Goal: Find specific page/section: Find specific page/section

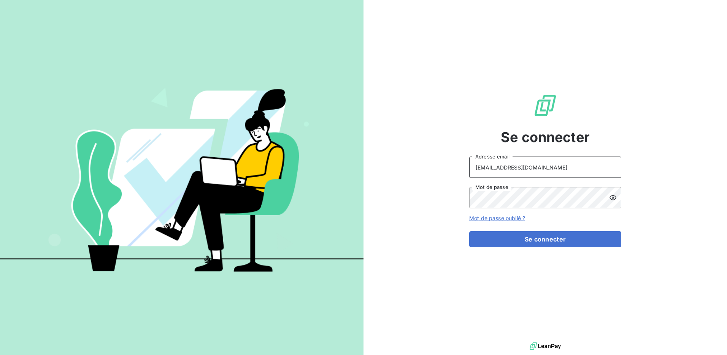
click at [536, 175] on input "[EMAIL_ADDRESS][DOMAIN_NAME]" at bounding box center [545, 166] width 152 height 21
type input "[PERSON_NAME][EMAIL_ADDRESS][DOMAIN_NAME]"
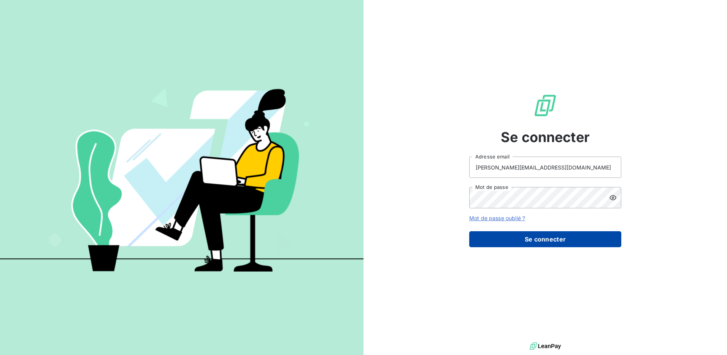
click at [526, 237] on button "Se connecter" at bounding box center [545, 239] width 152 height 16
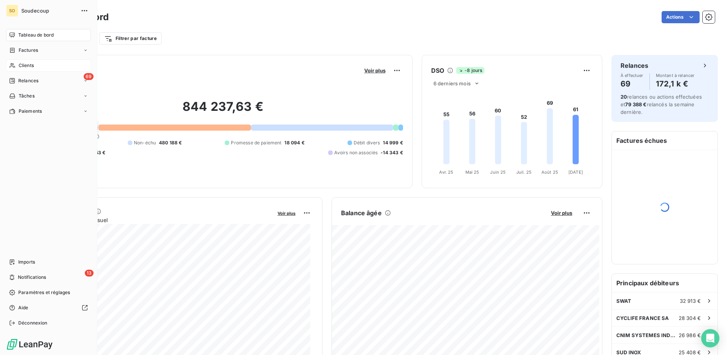
click at [16, 67] on div "Clients" at bounding box center [48, 65] width 85 height 12
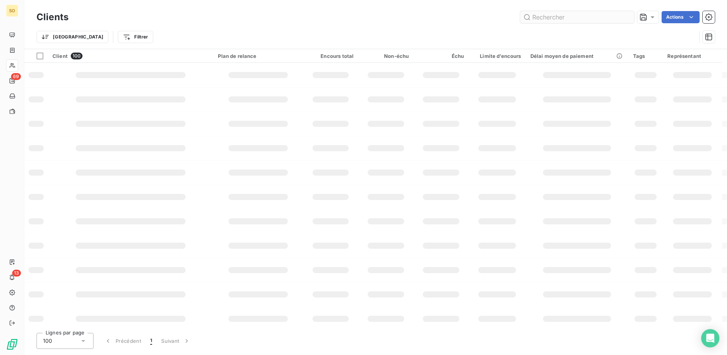
click at [549, 17] on input "text" at bounding box center [577, 17] width 114 height 12
type input "massin"
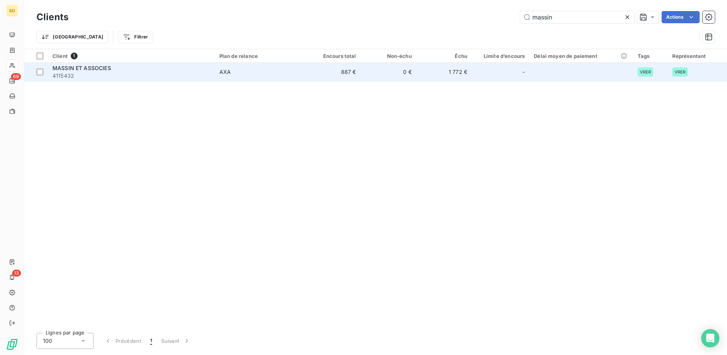
click at [446, 71] on td "1 772 €" at bounding box center [445, 72] width 56 height 18
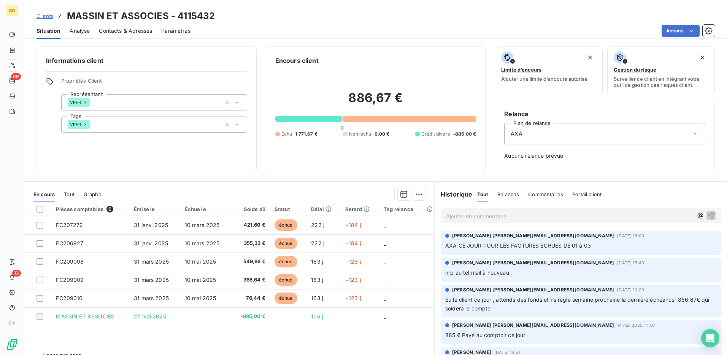
scroll to position [17, 0]
